Goal: Subscribe to service/newsletter

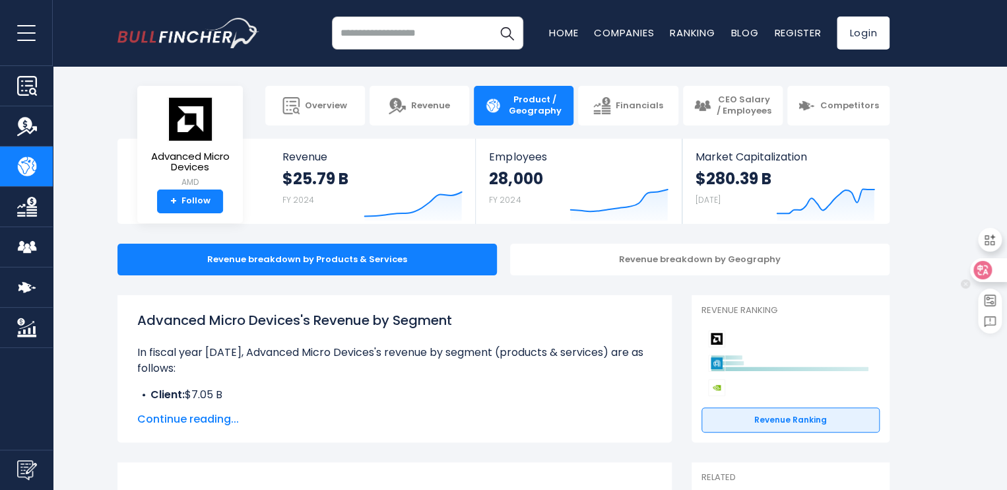
click at [996, 274] on div at bounding box center [989, 270] width 36 height 24
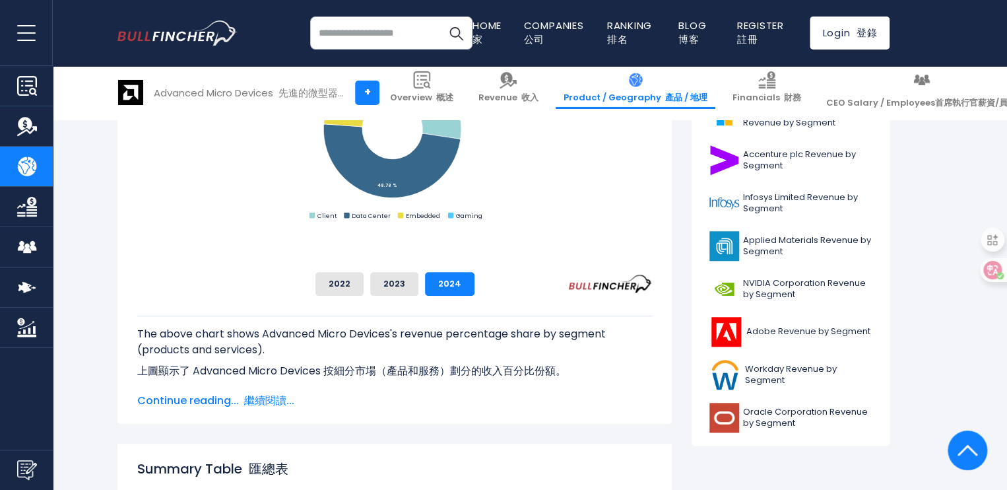
scroll to position [548, 0]
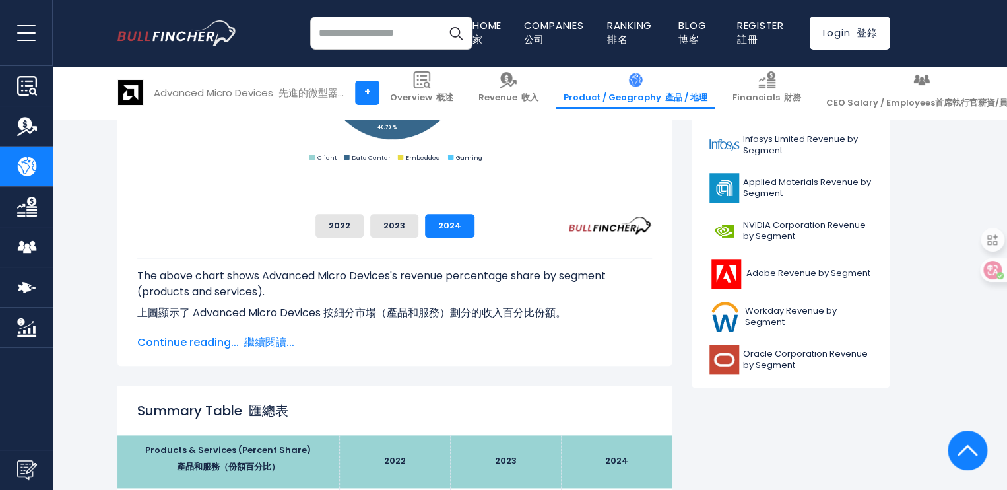
click at [272, 338] on font "繼續閱讀..." at bounding box center [269, 342] width 50 height 15
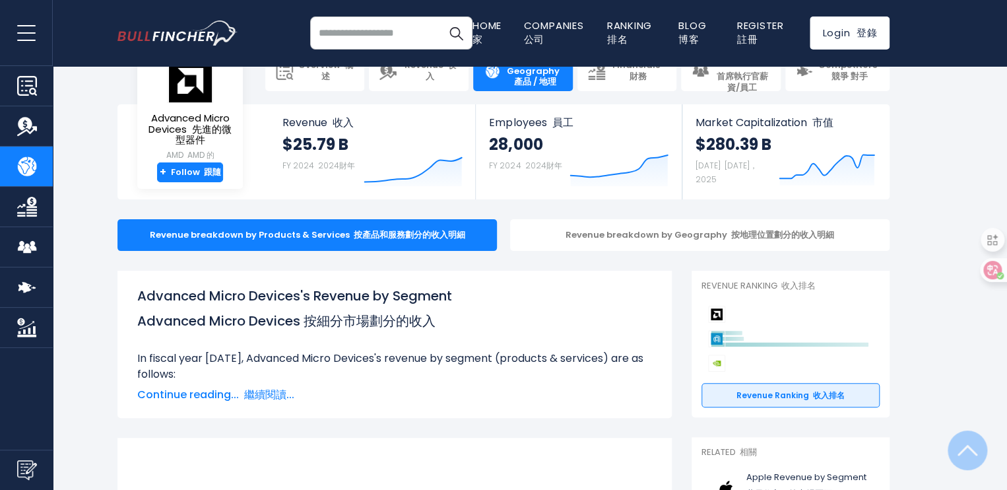
scroll to position [0, 0]
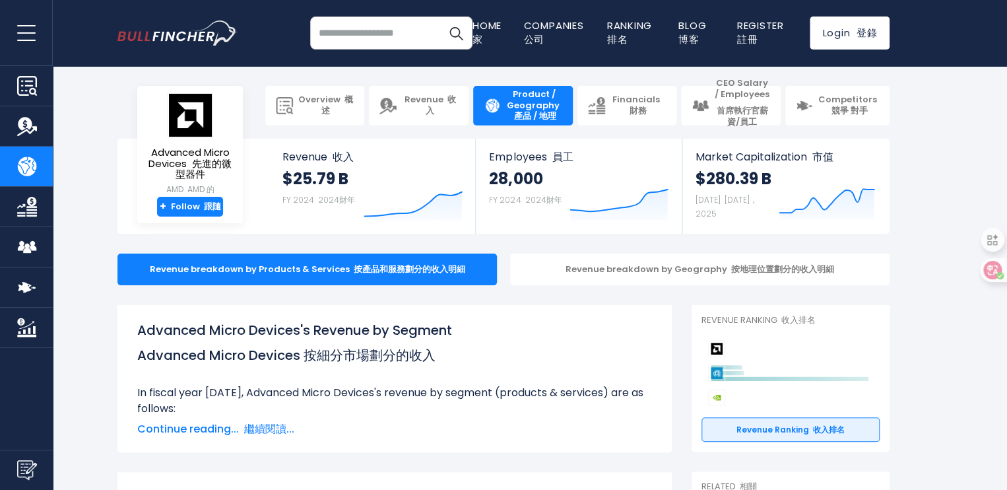
click at [161, 32] on img "Go to homepage" at bounding box center [178, 33] width 120 height 26
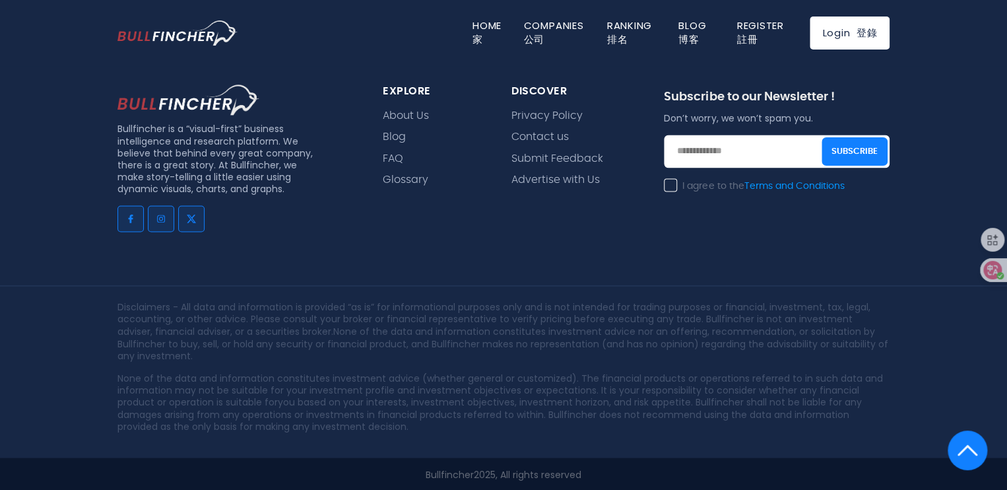
scroll to position [3434, 0]
click at [688, 153] on input "email" at bounding box center [777, 150] width 226 height 33
click at [761, 147] on input "**********" at bounding box center [777, 150] width 226 height 33
type input "**********"
click at [667, 188] on label "I agree to the Terms and Conditions" at bounding box center [754, 186] width 180 height 12
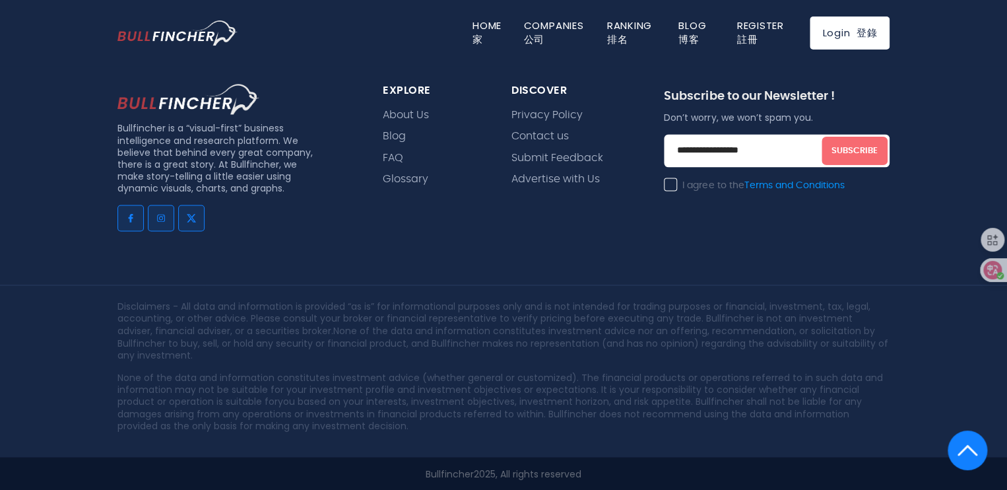
click at [858, 151] on button "Subscribe" at bounding box center [855, 150] width 66 height 28
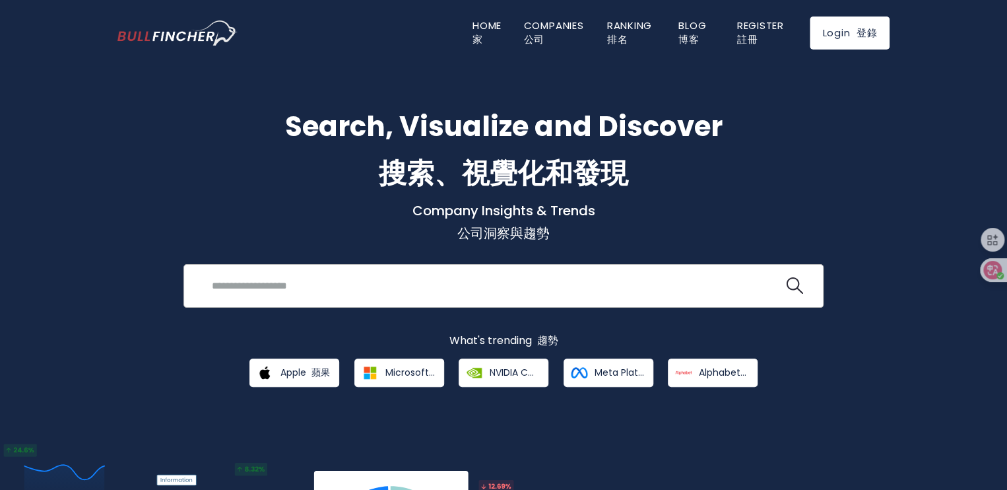
click at [496, 290] on input "search" at bounding box center [494, 285] width 580 height 24
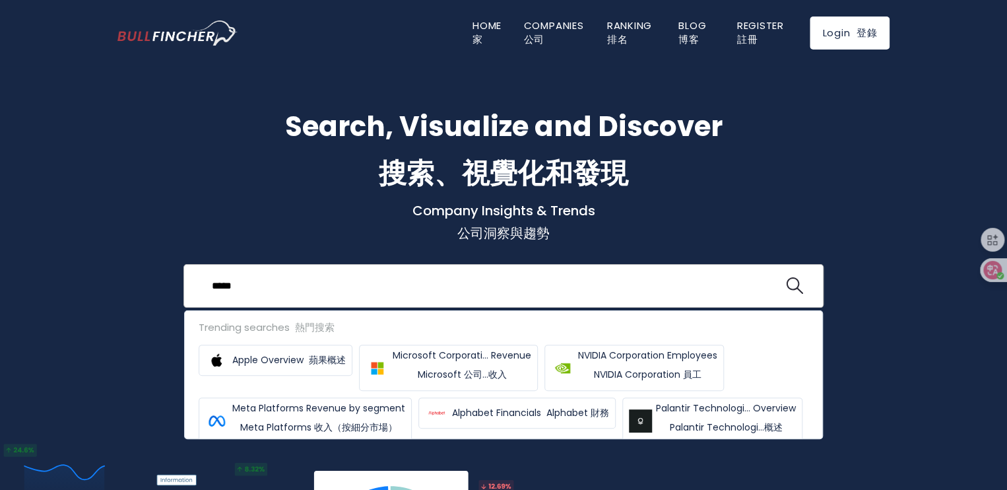
type input "*****"
click at [786, 277] on button at bounding box center [794, 285] width 17 height 17
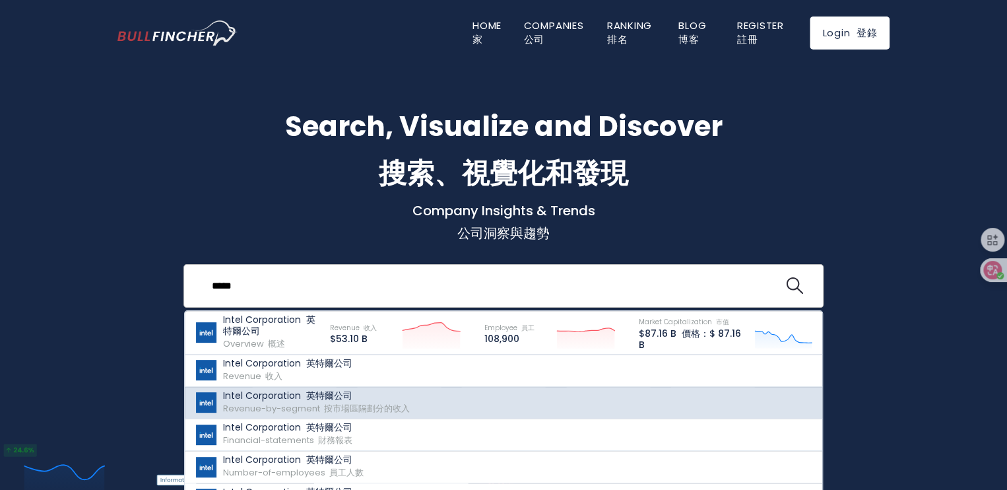
click at [238, 399] on p "Intel Corporation 英特爾公司" at bounding box center [316, 395] width 187 height 11
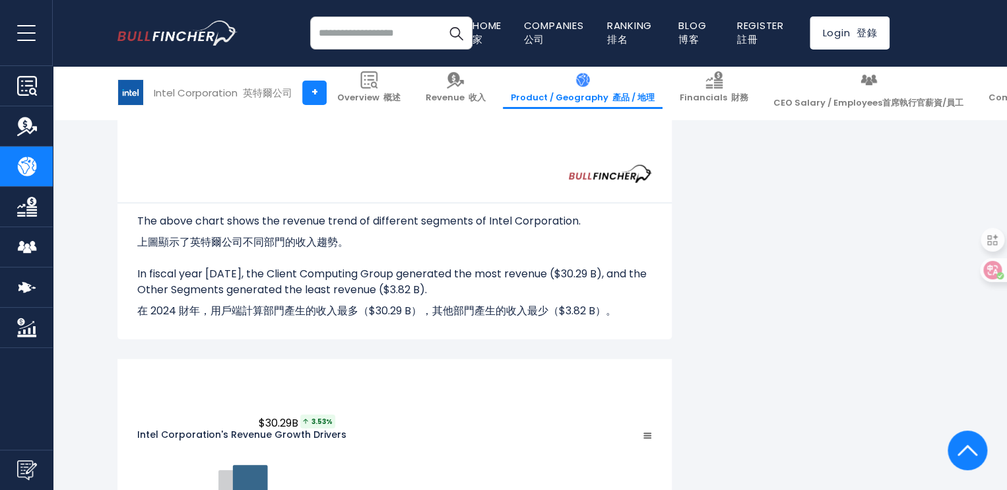
scroll to position [1687, 0]
